Goal: Information Seeking & Learning: Check status

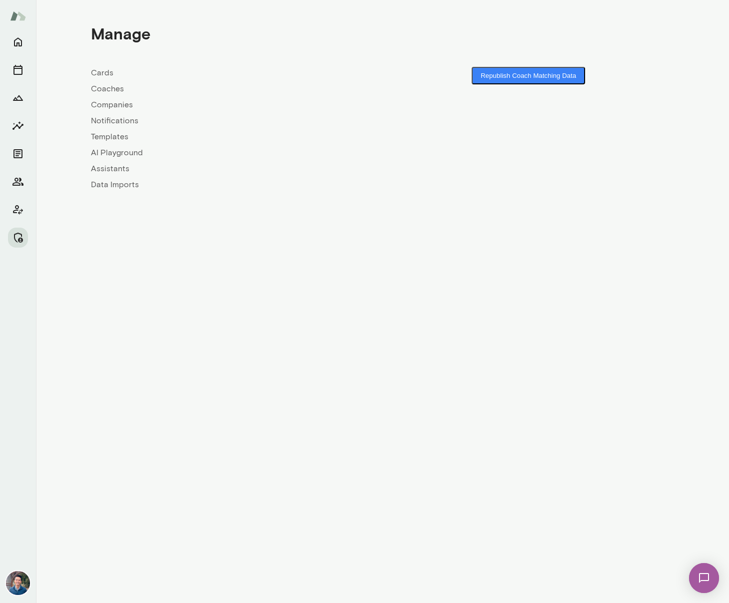
click at [105, 111] on div "Cards Coaches Companies Notifications Templates AI Playground Assistants Data I…" at bounding box center [237, 129] width 292 height 124
click at [108, 105] on link "Companies" at bounding box center [237, 105] width 292 height 12
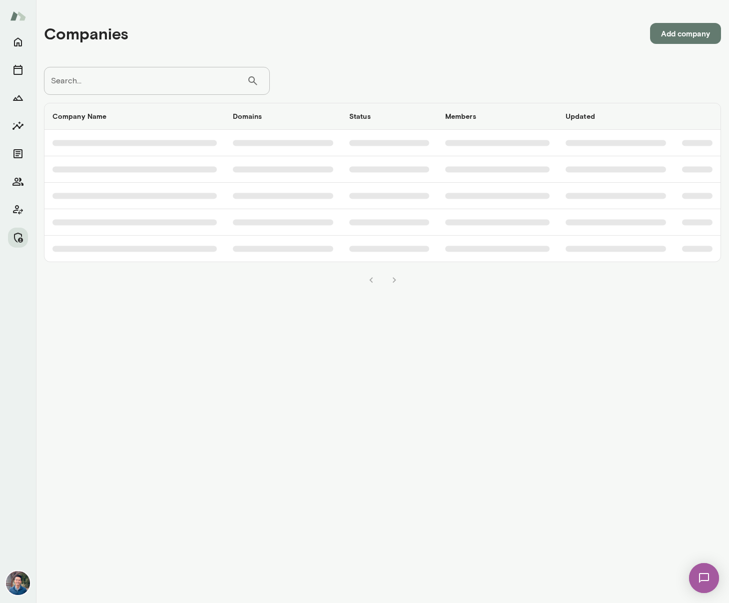
click at [136, 87] on input "Search..." at bounding box center [145, 81] width 203 height 28
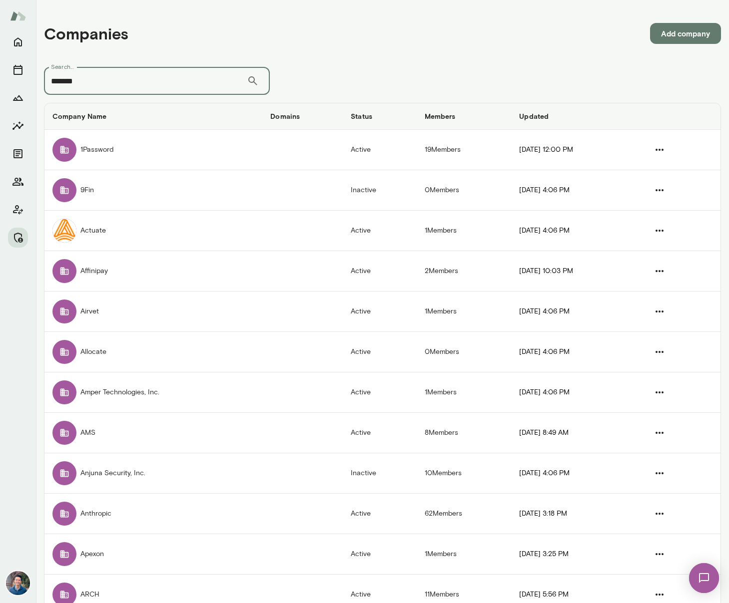
type input "*******"
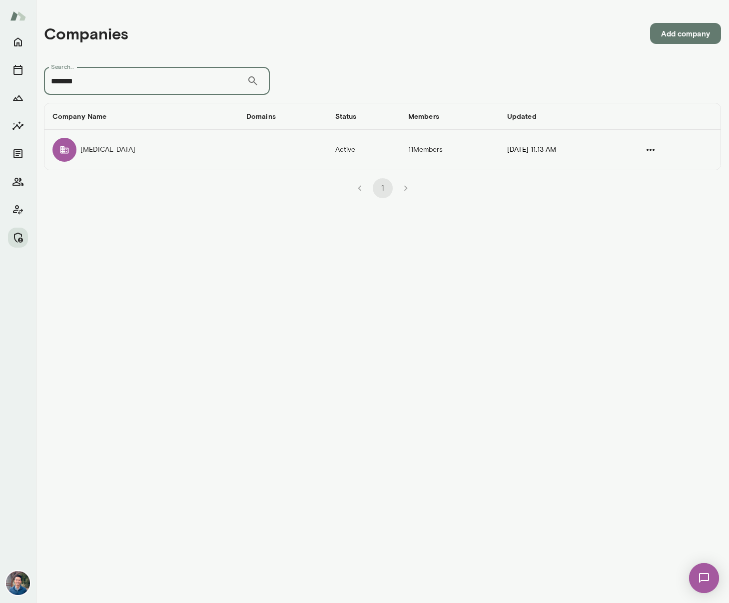
click at [157, 138] on td "Overjet" at bounding box center [141, 150] width 194 height 40
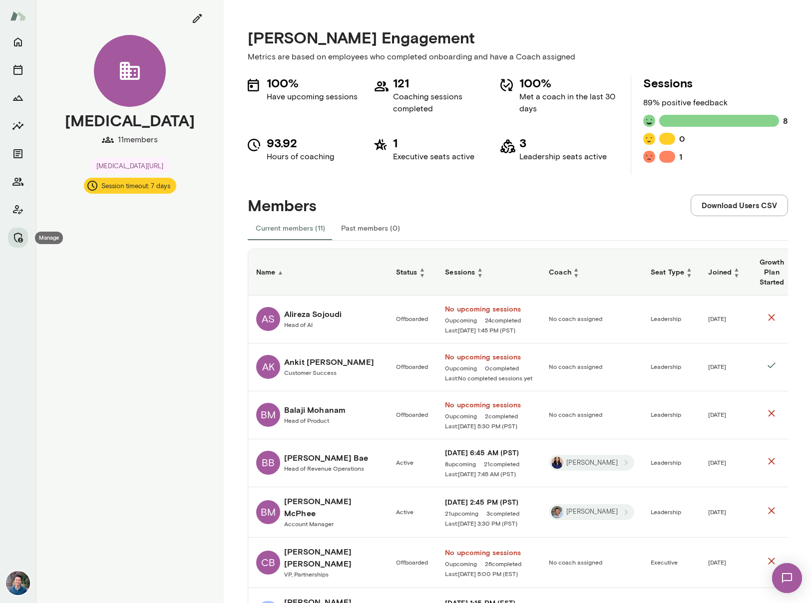
drag, startPoint x: 15, startPoint y: 238, endPoint x: 58, endPoint y: 230, distance: 43.7
click at [15, 238] on icon "Manage" at bounding box center [18, 238] width 12 height 12
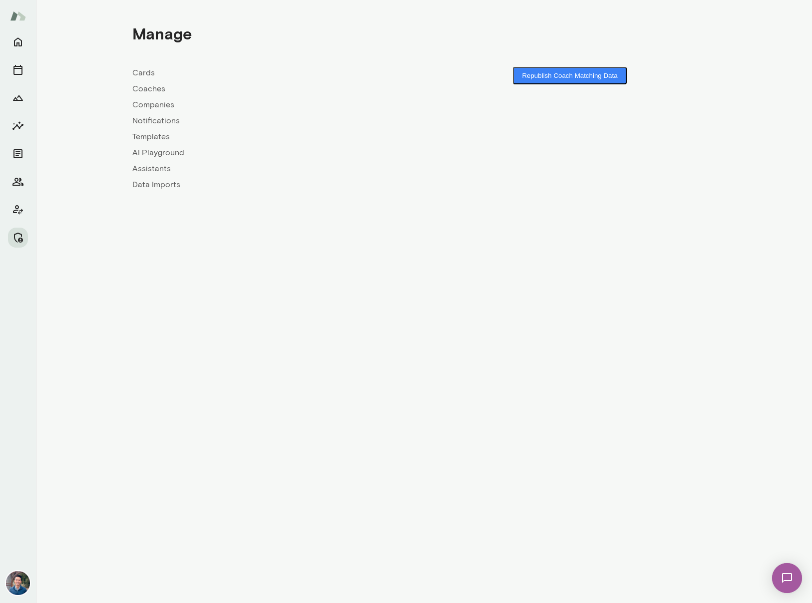
click at [152, 104] on link "Companies" at bounding box center [278, 105] width 292 height 12
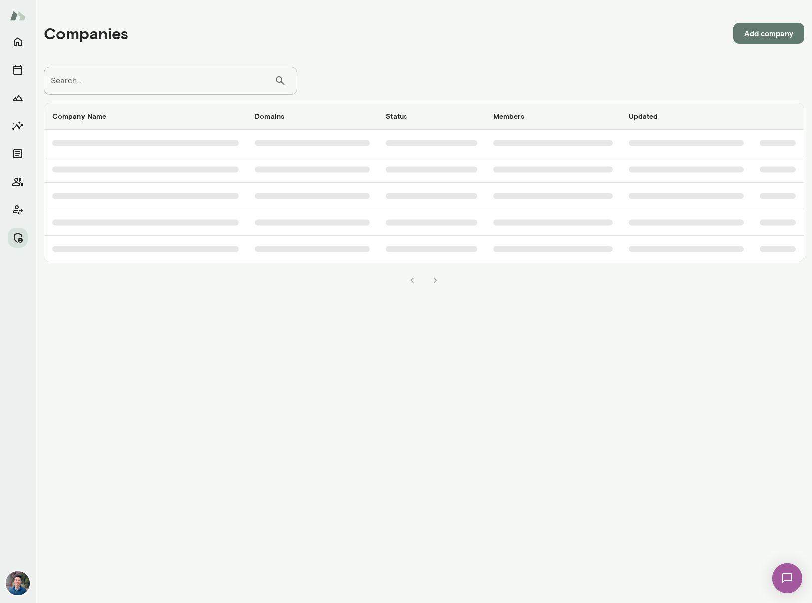
click at [152, 80] on input "Search..." at bounding box center [159, 81] width 230 height 28
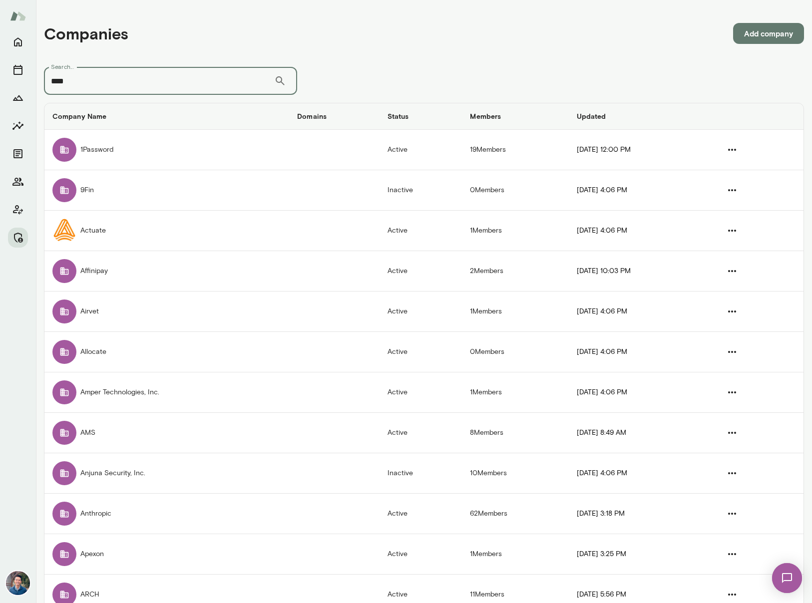
type input "****"
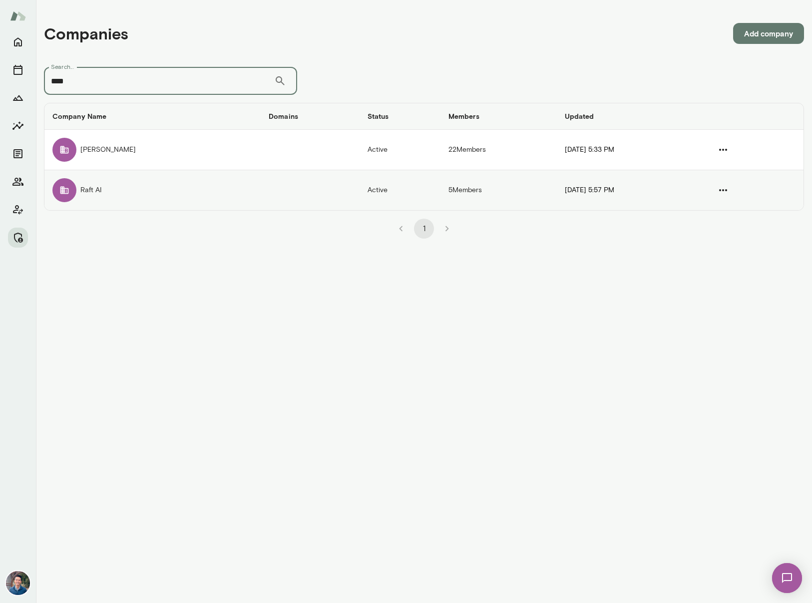
click at [187, 183] on td "Raft AI" at bounding box center [152, 190] width 216 height 40
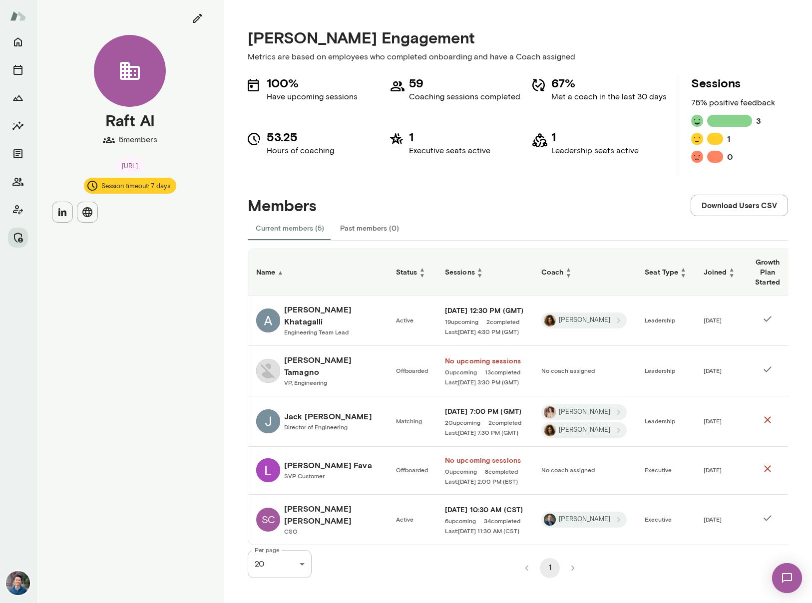
click at [323, 312] on h6 "Akarsh Khatagalli" at bounding box center [332, 316] width 96 height 24
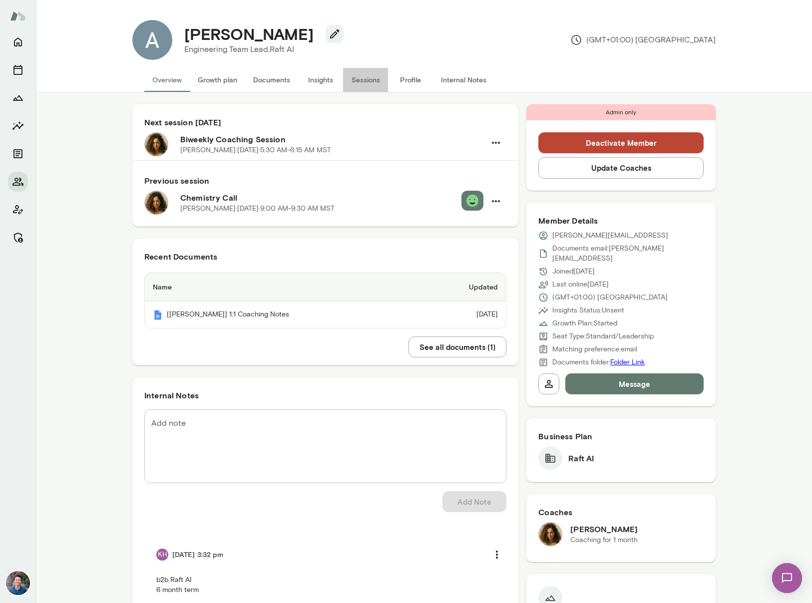
click at [357, 83] on button "Sessions" at bounding box center [365, 80] width 45 height 24
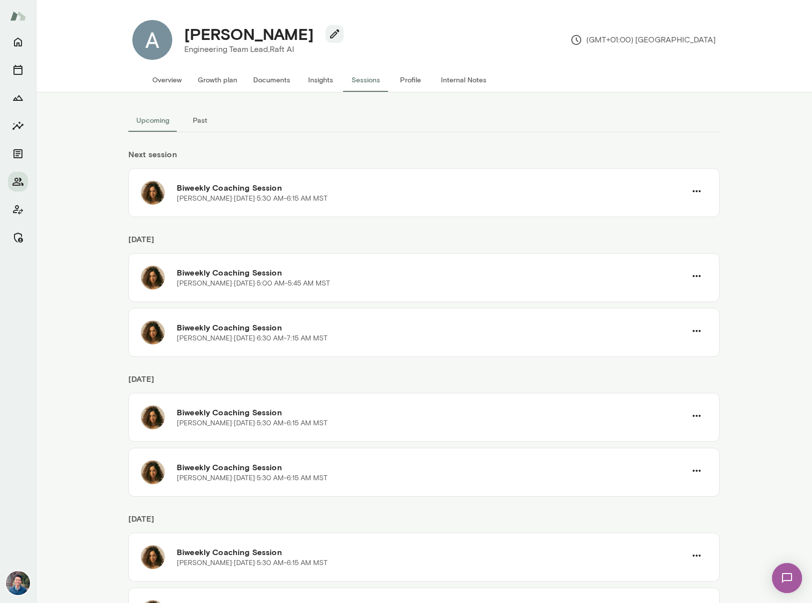
click at [202, 116] on button "Past" at bounding box center [199, 120] width 45 height 24
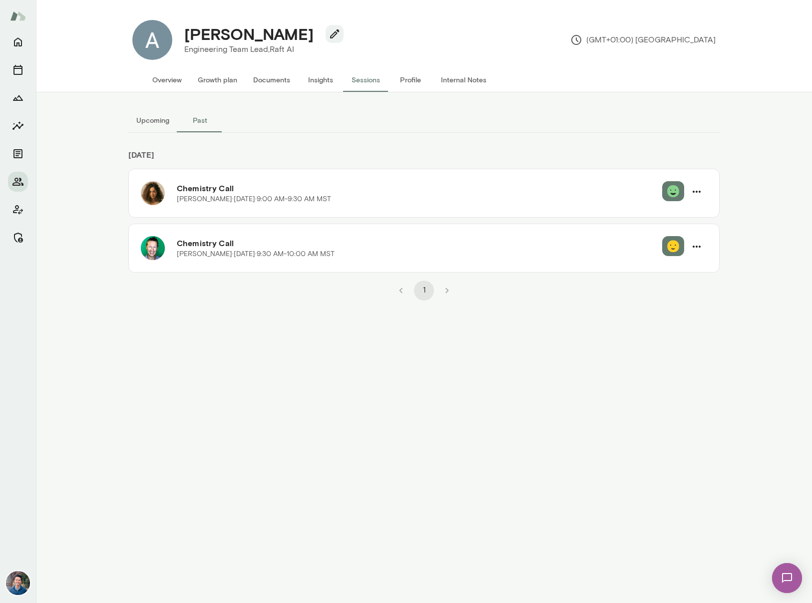
click at [156, 118] on button "Upcoming" at bounding box center [152, 120] width 49 height 24
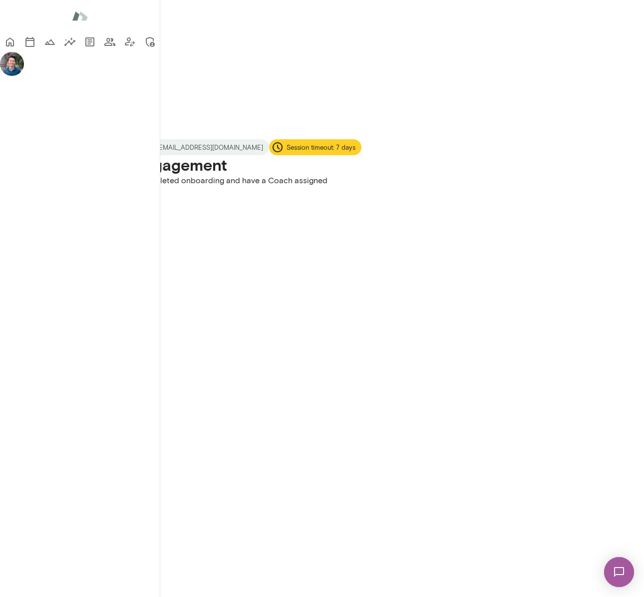
click at [200, 155] on div "Anthropic 60 members anthropic.com Admins: julieann@anthropic.com Session timeo…" at bounding box center [322, 77] width 644 height 155
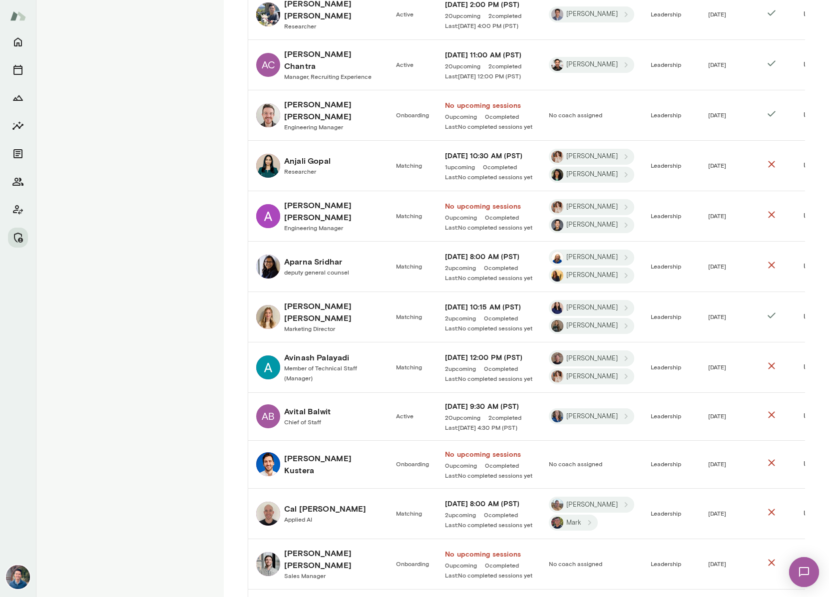
scroll to position [455, 0]
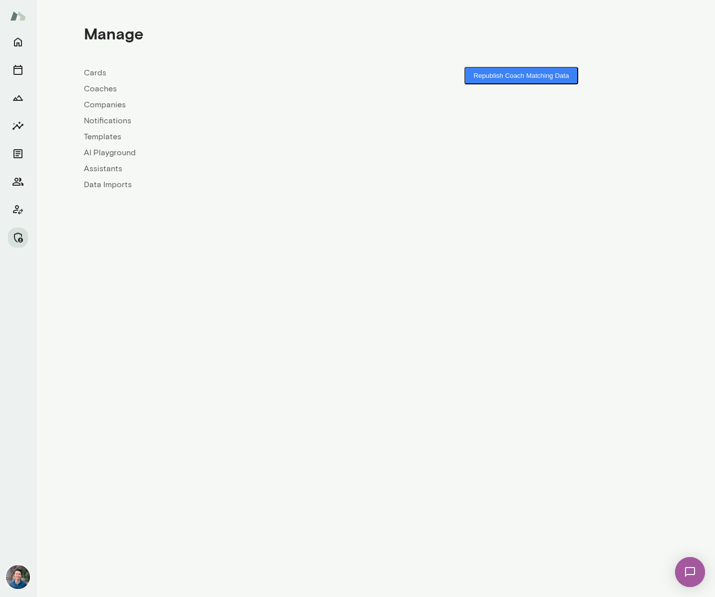
click at [100, 92] on link "Coaches" at bounding box center [230, 89] width 292 height 12
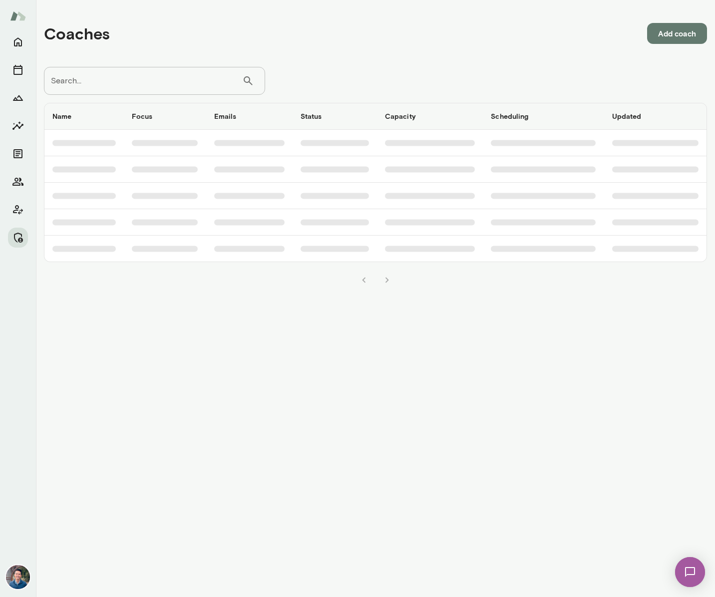
click at [103, 85] on input "Search..." at bounding box center [143, 81] width 198 height 28
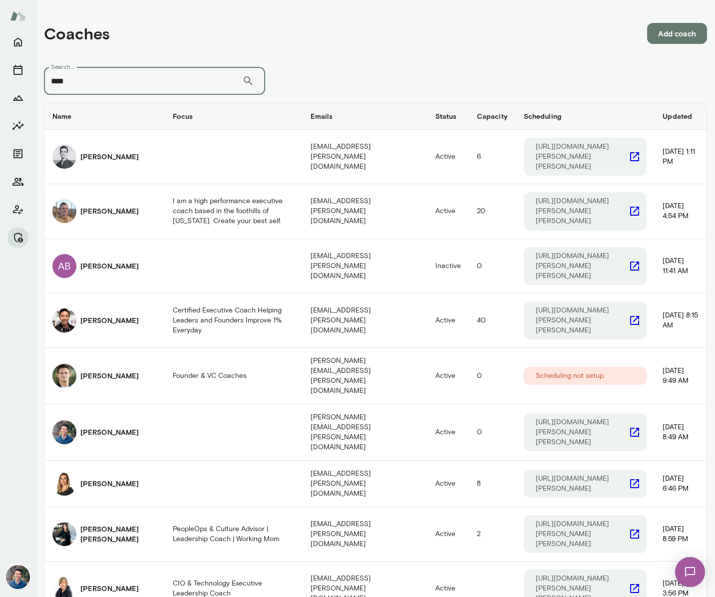
type input "****"
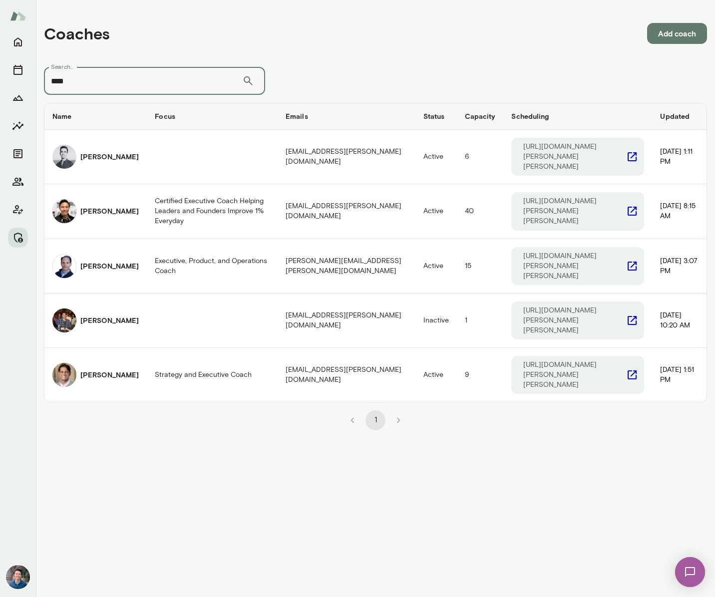
click at [14, 250] on div at bounding box center [18, 314] width 36 height 565
click at [15, 237] on icon "Manage" at bounding box center [18, 238] width 12 height 12
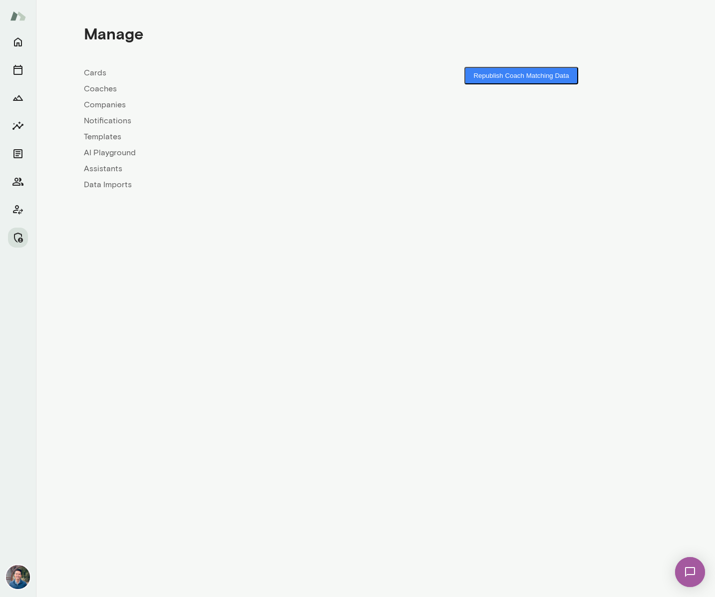
click at [95, 104] on link "Companies" at bounding box center [230, 105] width 292 height 12
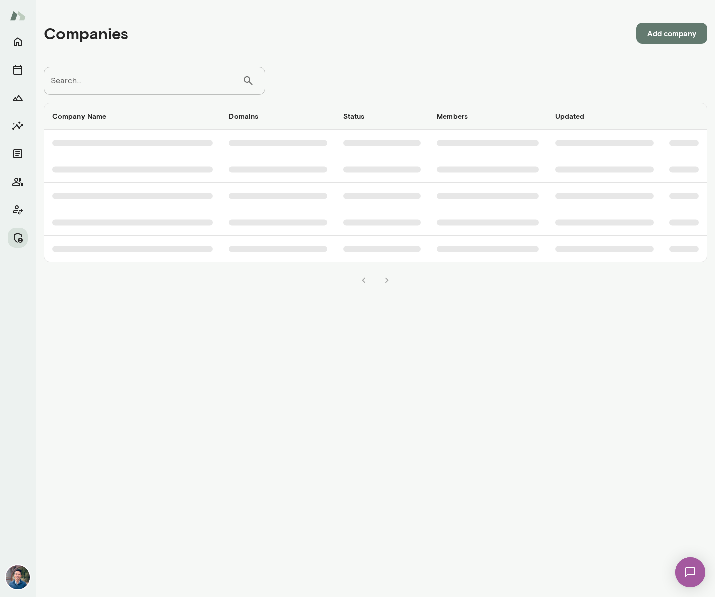
click at [101, 77] on input "Search..." at bounding box center [143, 81] width 198 height 28
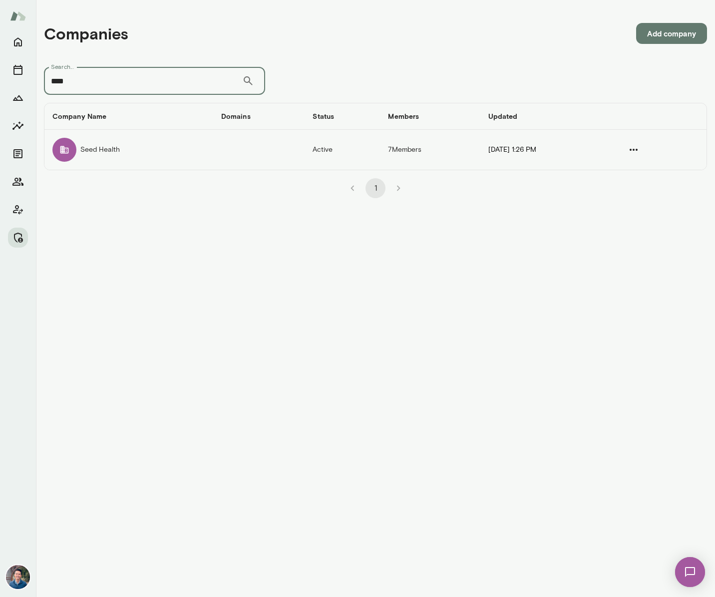
type input "****"
click at [118, 141] on td "Seed Health" at bounding box center [128, 150] width 169 height 40
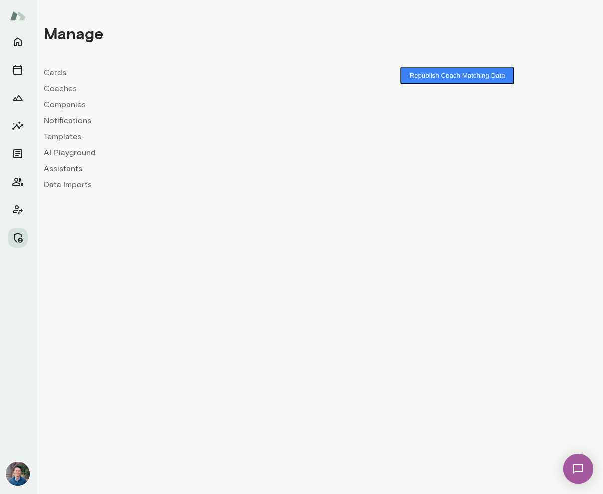
click at [54, 102] on link "Companies" at bounding box center [182, 105] width 276 height 12
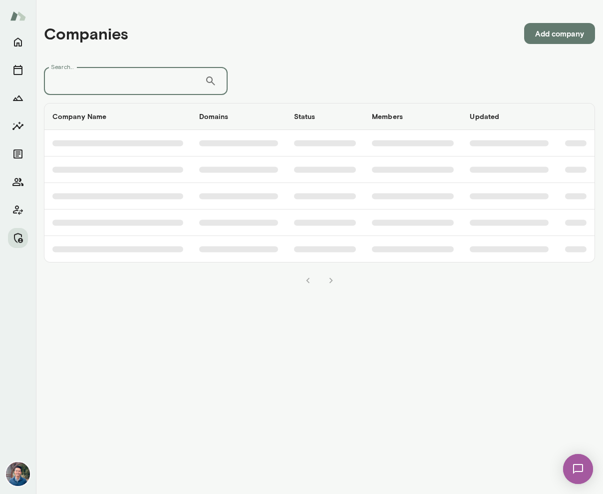
click at [67, 74] on input "Search..." at bounding box center [124, 81] width 161 height 28
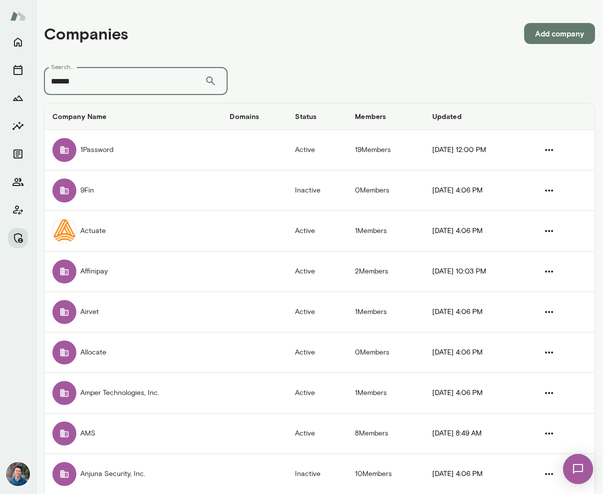
type input "******"
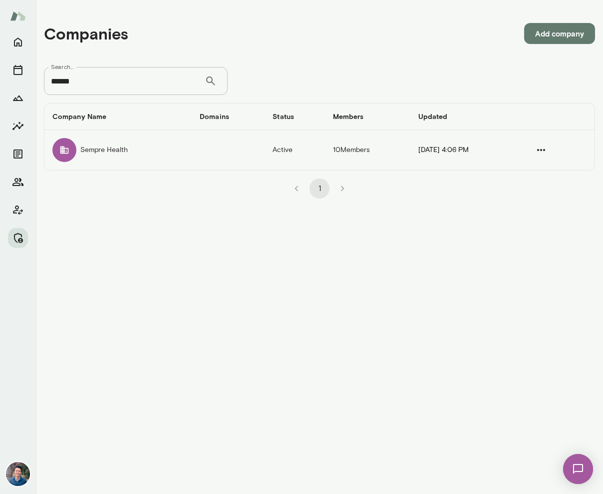
click at [120, 165] on td "Sempre Health" at bounding box center [117, 150] width 147 height 40
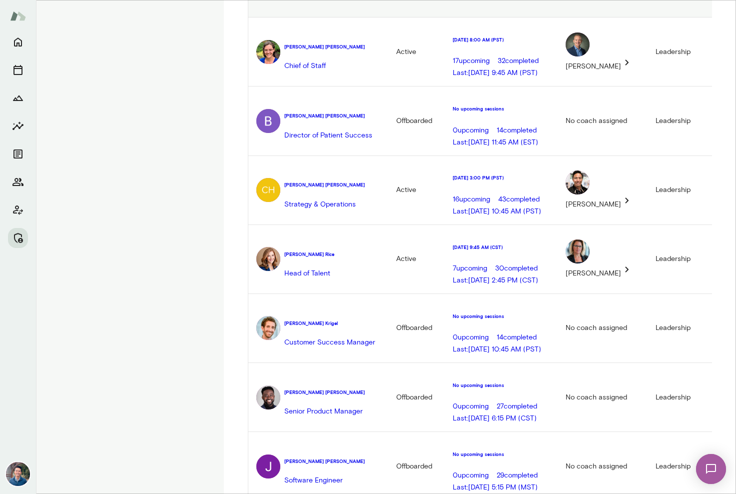
scroll to position [278, 0]
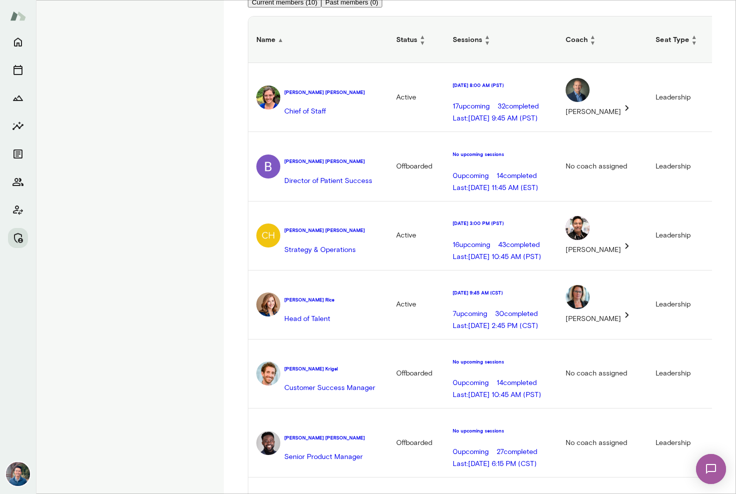
click at [310, 89] on h6 "Annie McKenna" at bounding box center [324, 92] width 80 height 6
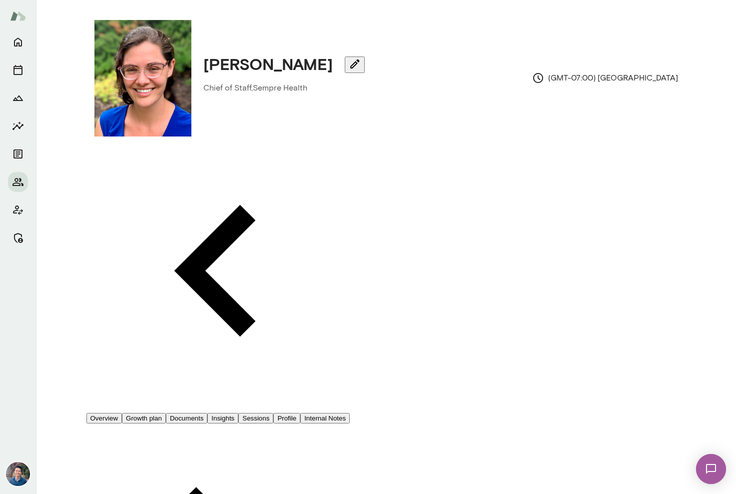
click at [273, 413] on button "Sessions" at bounding box center [255, 418] width 35 height 10
